Goal: Navigation & Orientation: Find specific page/section

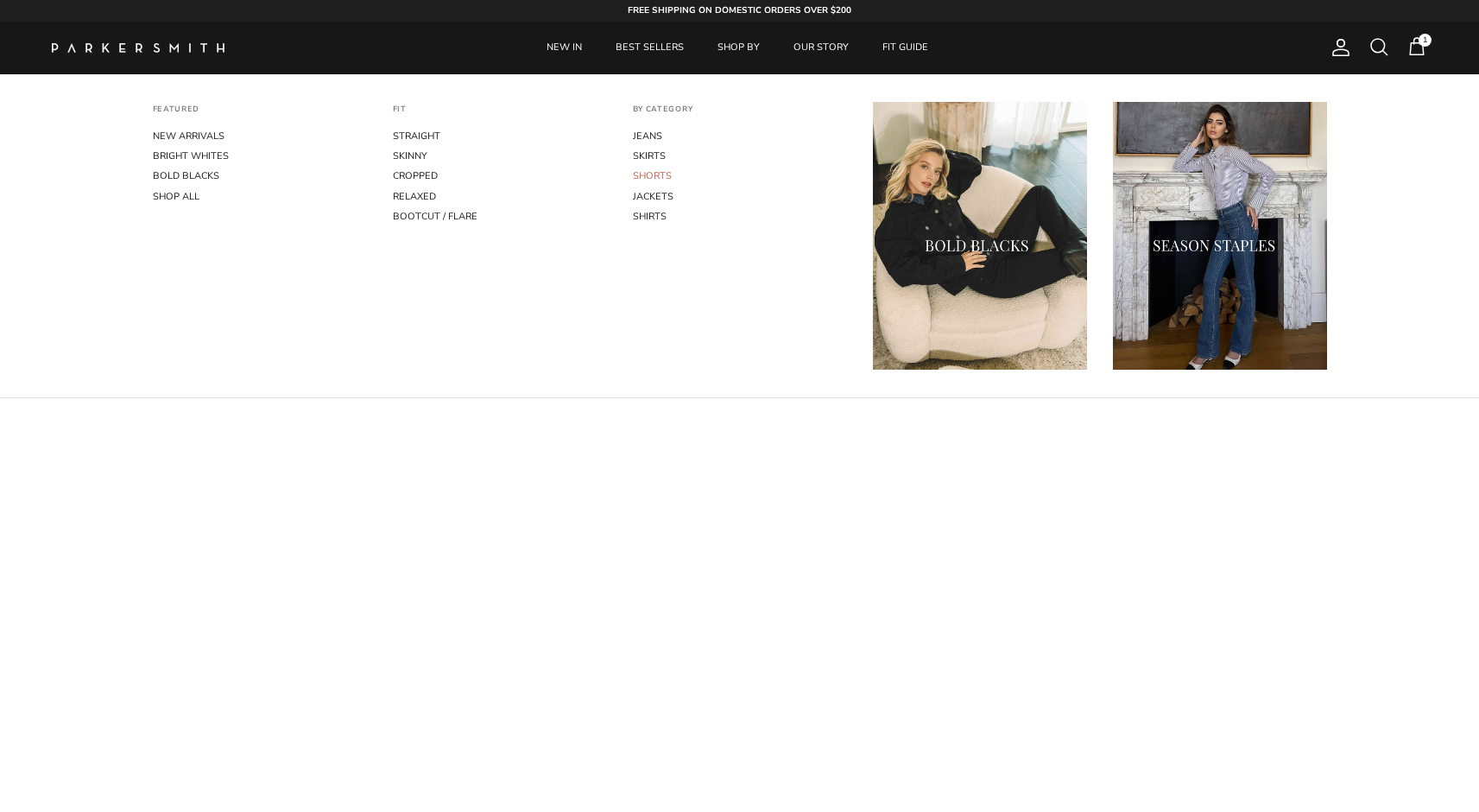
click at [659, 173] on link "SHORTS" at bounding box center [740, 176] width 214 height 20
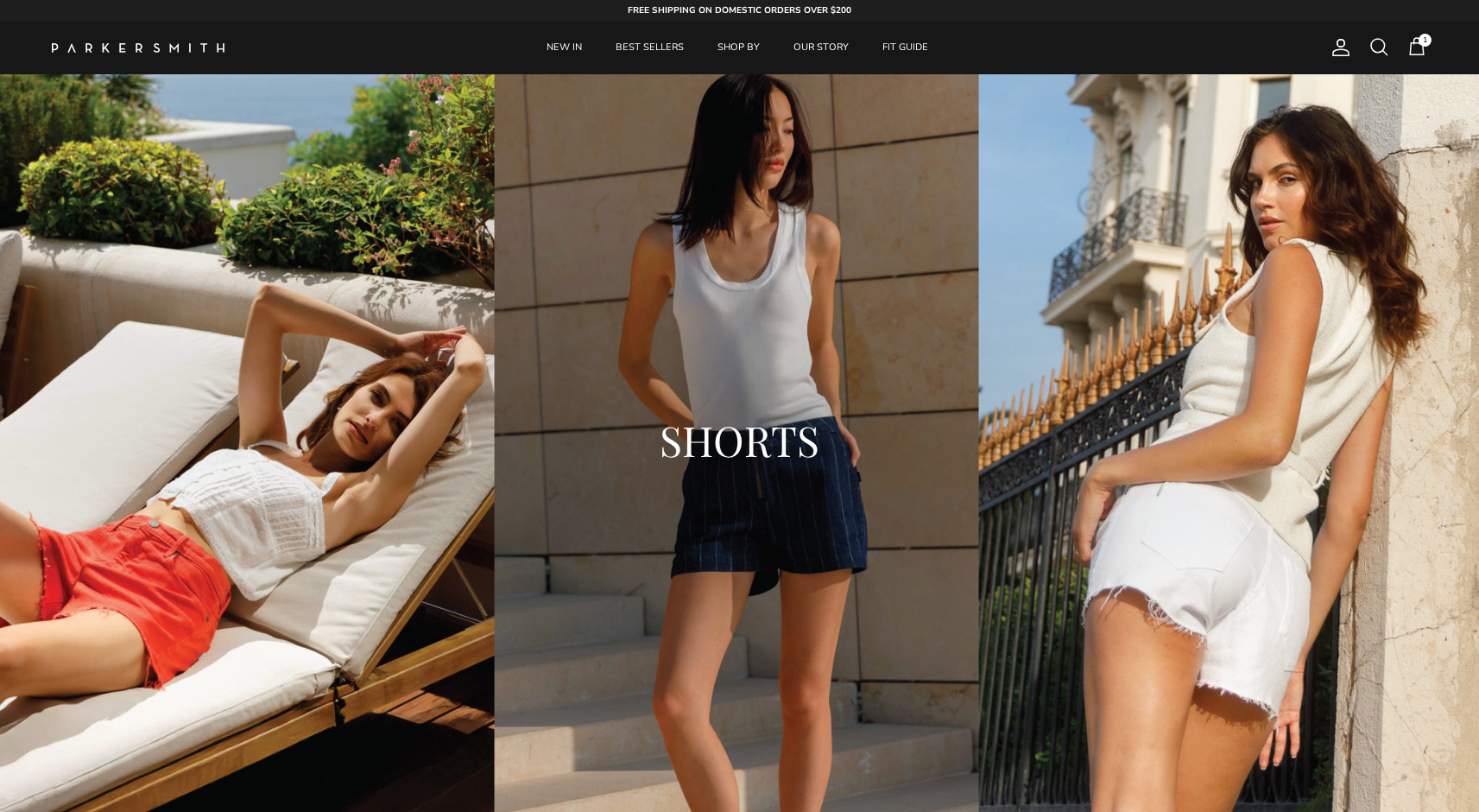
click at [122, 46] on img at bounding box center [137, 48] width 173 height 10
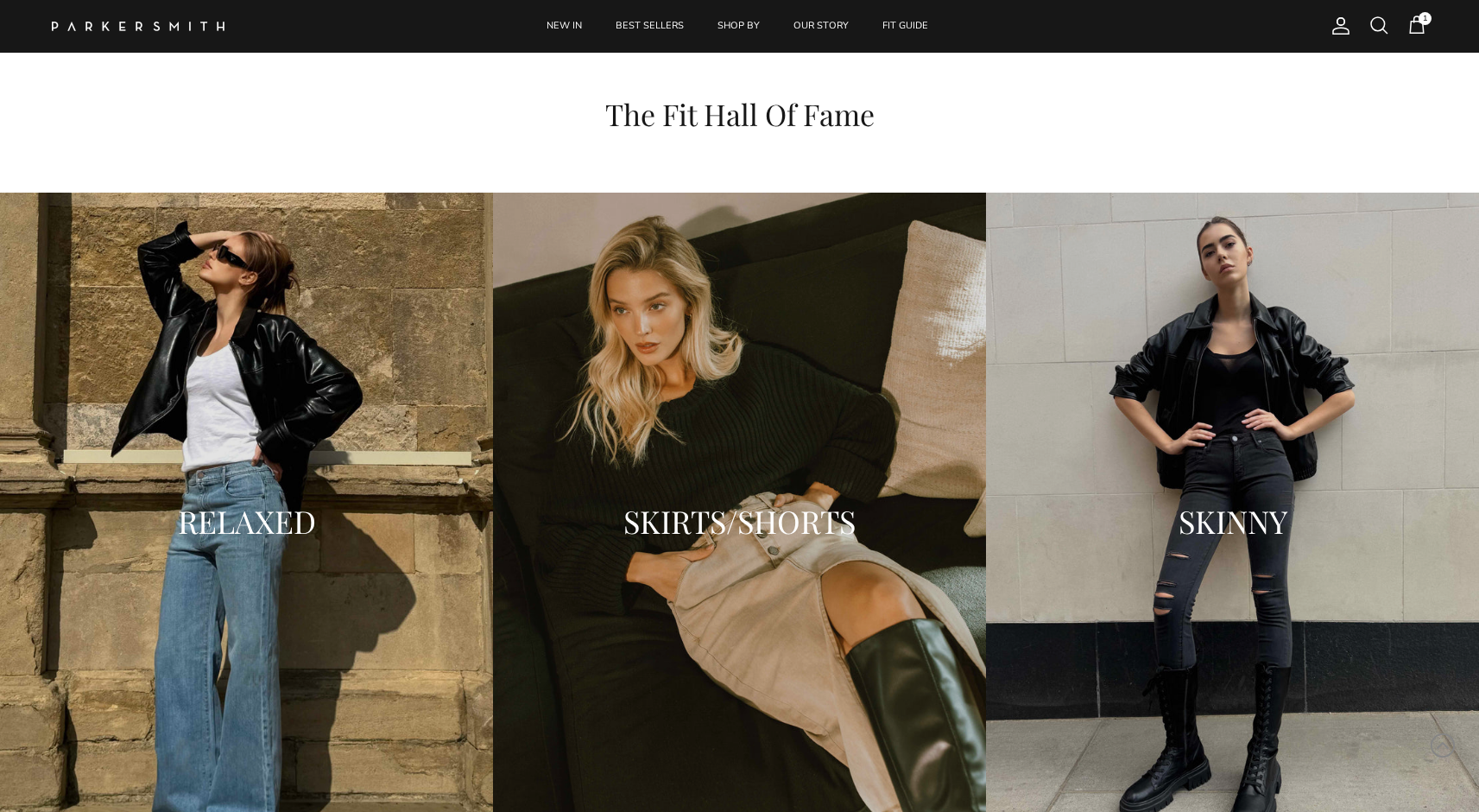
scroll to position [2271, 0]
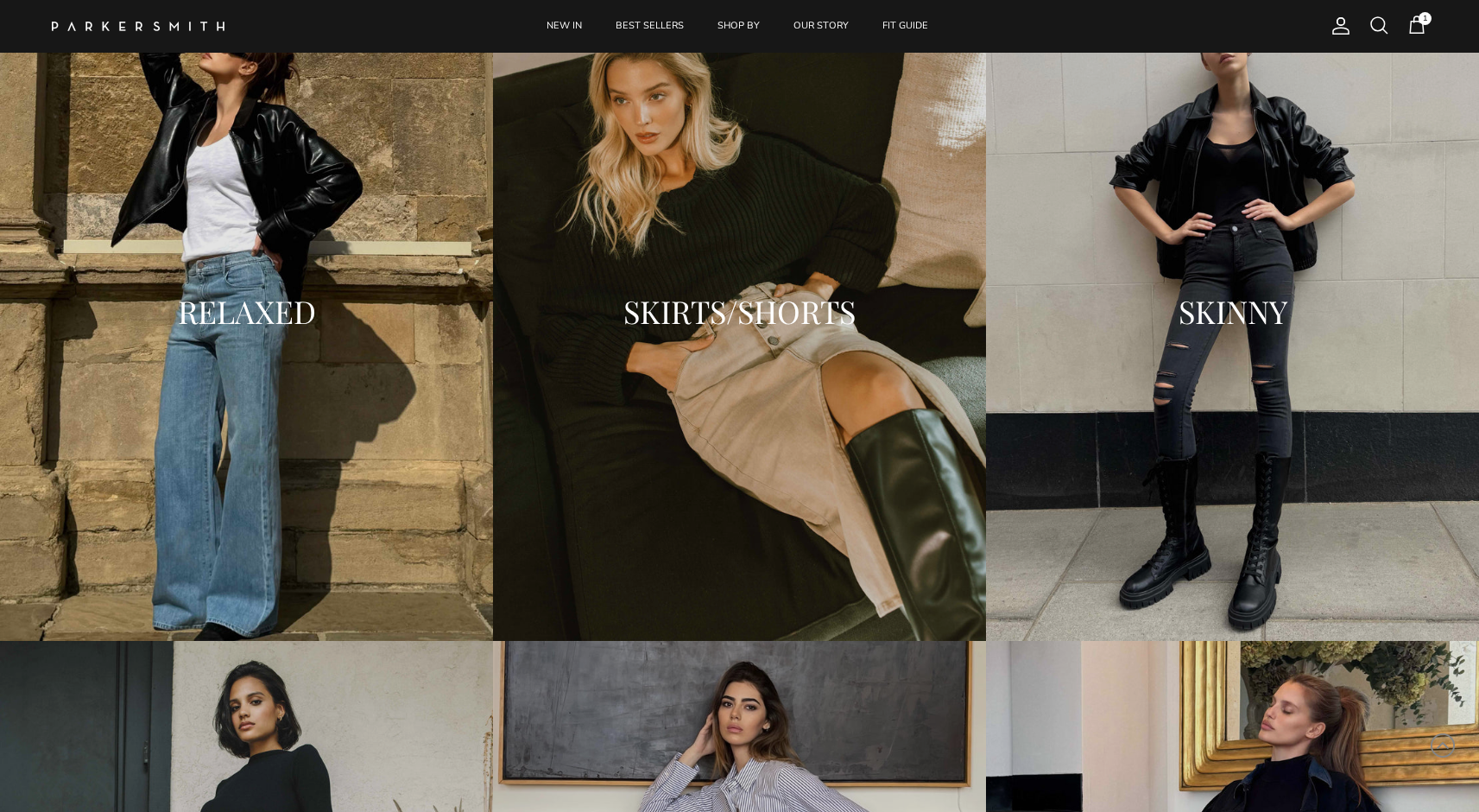
click at [701, 287] on div "SKIRTS/SHORTS" at bounding box center [740, 311] width 493 height 69
